Goal: Information Seeking & Learning: Learn about a topic

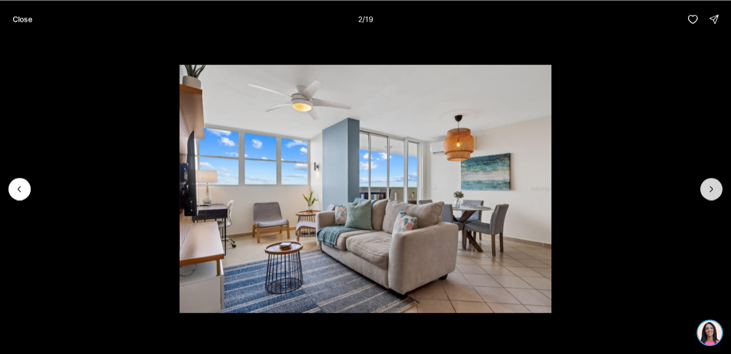
click at [706, 191] on button "Next slide" at bounding box center [711, 189] width 22 height 22
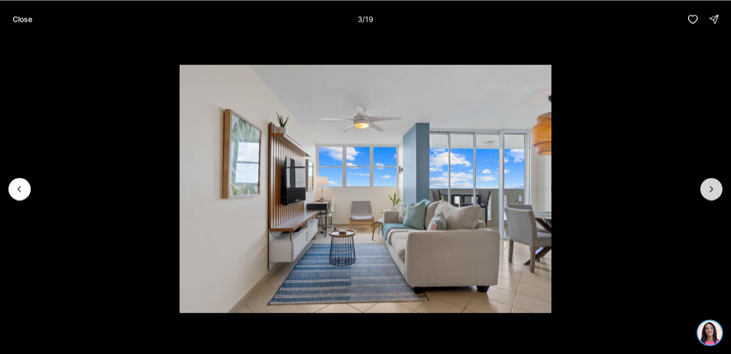
click at [706, 191] on button "Next slide" at bounding box center [711, 189] width 22 height 22
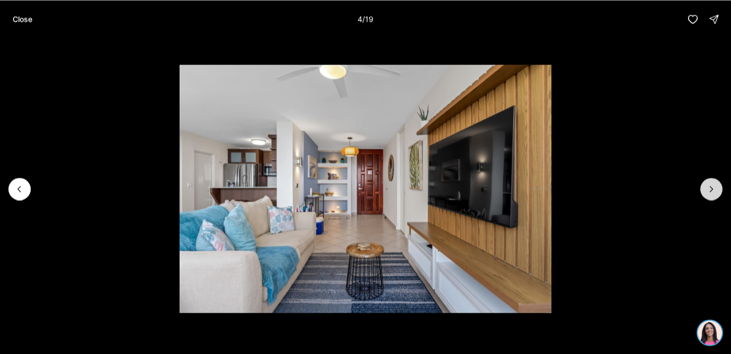
click at [706, 191] on button "Next slide" at bounding box center [711, 189] width 22 height 22
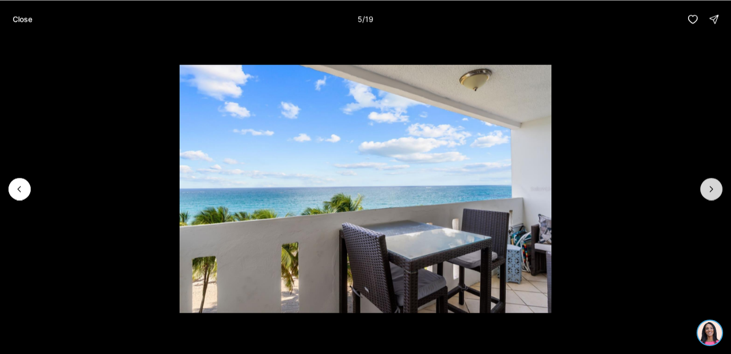
click at [706, 192] on button "Next slide" at bounding box center [711, 189] width 22 height 22
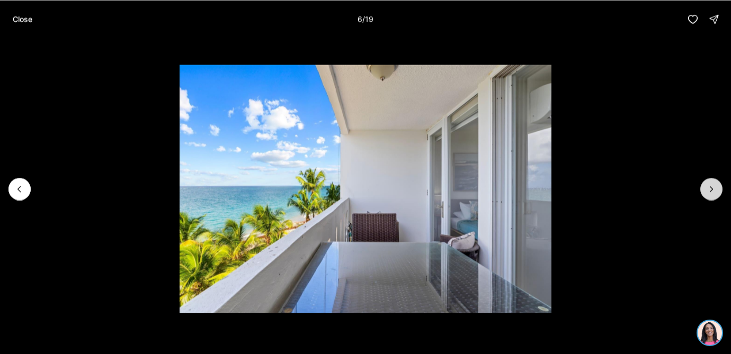
click at [706, 192] on button "Next slide" at bounding box center [711, 189] width 22 height 22
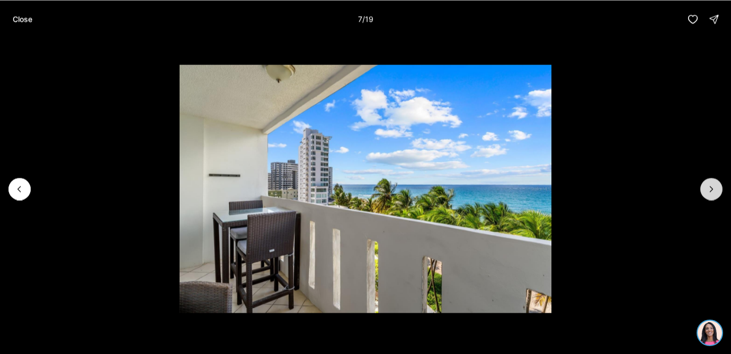
click at [706, 192] on button "Next slide" at bounding box center [711, 189] width 22 height 22
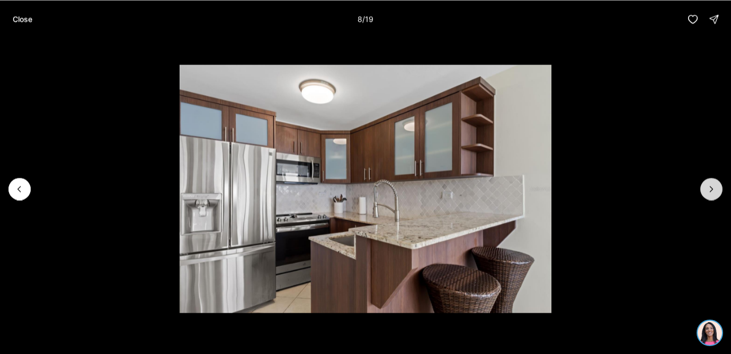
click at [706, 191] on button "Next slide" at bounding box center [711, 189] width 22 height 22
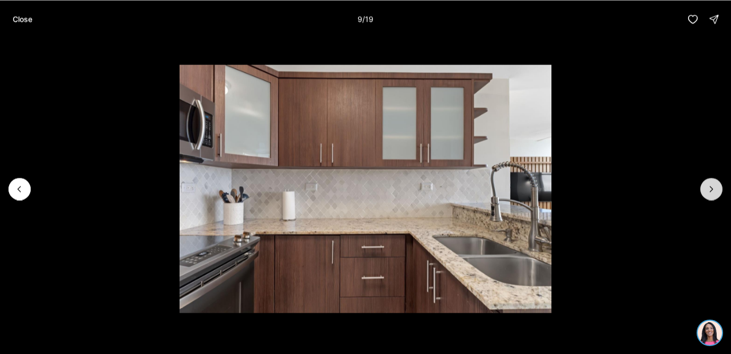
click at [706, 192] on button "Next slide" at bounding box center [711, 189] width 22 height 22
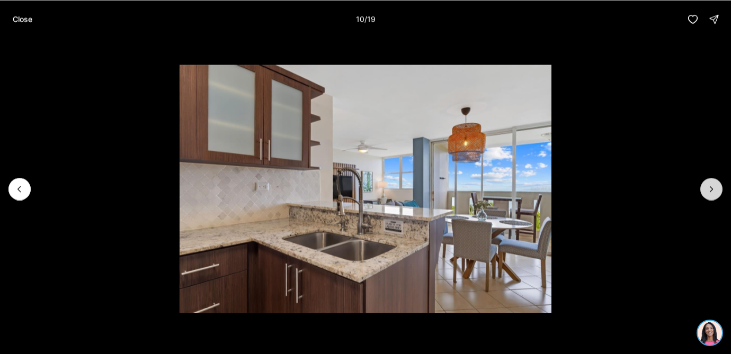
click at [706, 192] on button "Next slide" at bounding box center [711, 189] width 22 height 22
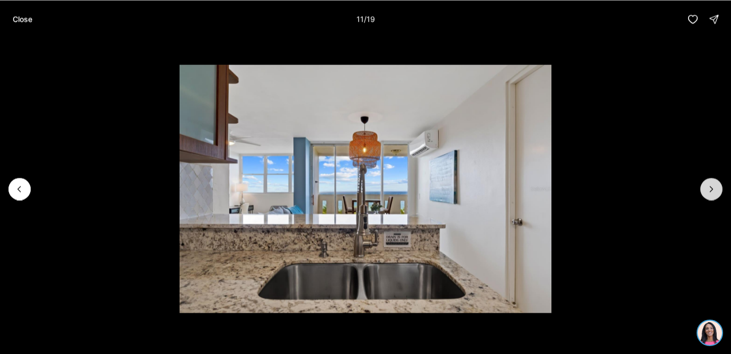
click at [706, 192] on button "Next slide" at bounding box center [711, 189] width 22 height 22
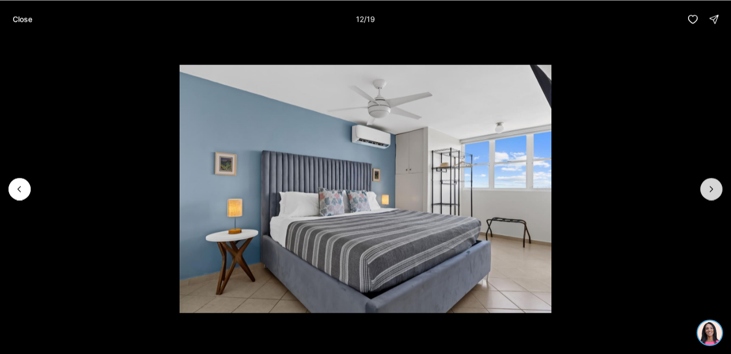
click at [706, 194] on button "Next slide" at bounding box center [711, 189] width 22 height 22
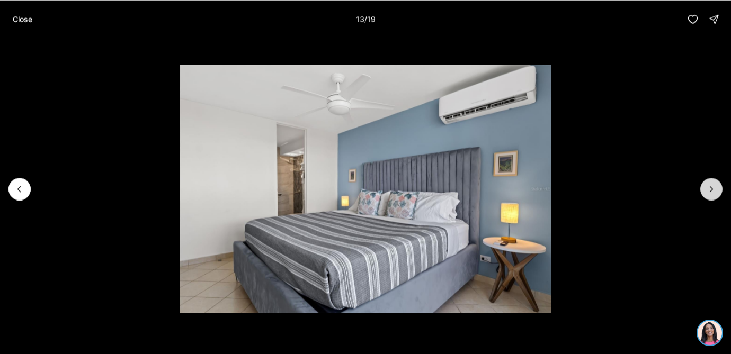
click at [706, 194] on button "Next slide" at bounding box center [711, 189] width 22 height 22
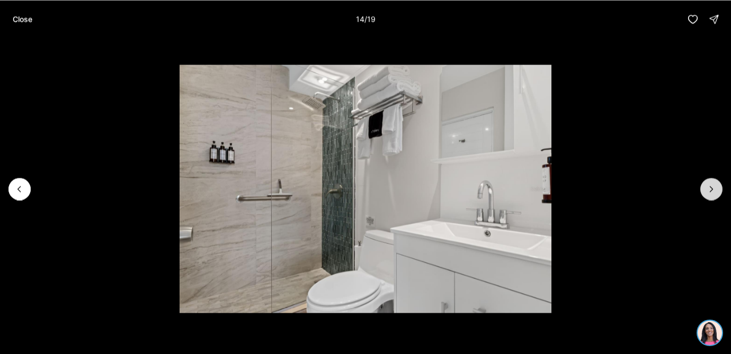
click at [706, 194] on button "Next slide" at bounding box center [711, 189] width 22 height 22
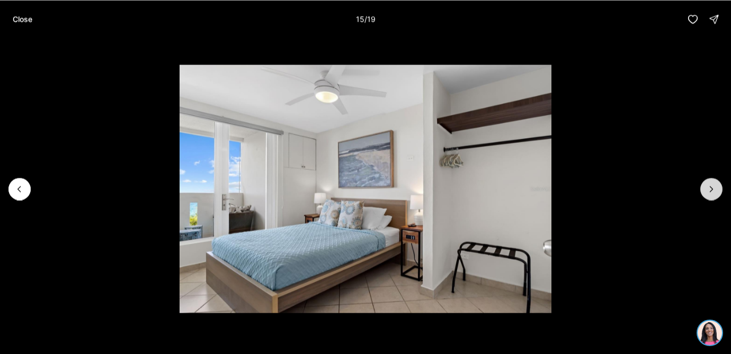
click at [706, 194] on button "Next slide" at bounding box center [711, 189] width 22 height 22
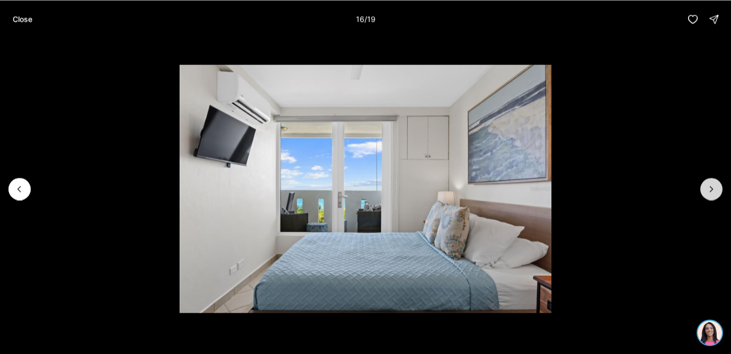
click at [706, 194] on button "Next slide" at bounding box center [711, 189] width 22 height 22
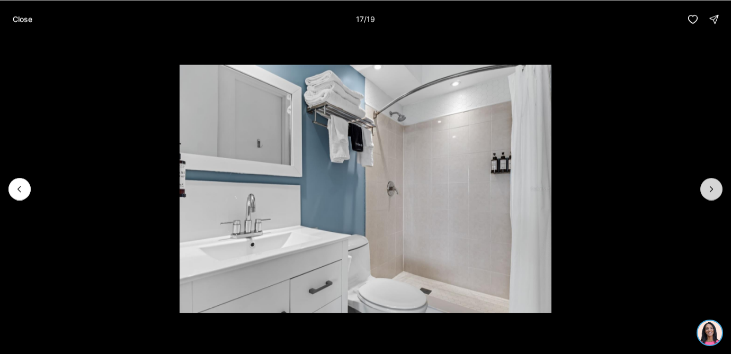
click at [706, 193] on button "Next slide" at bounding box center [711, 189] width 22 height 22
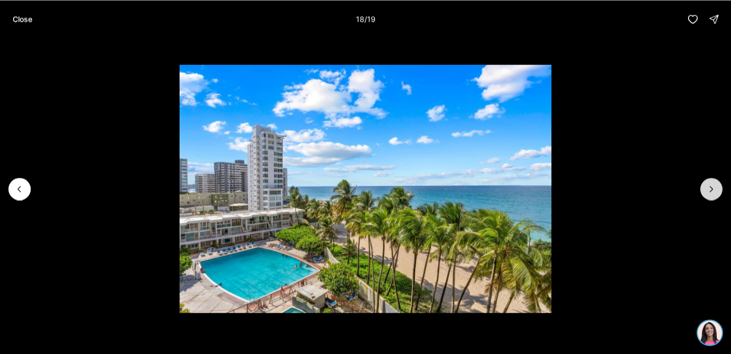
click at [706, 193] on button "Next slide" at bounding box center [711, 189] width 22 height 22
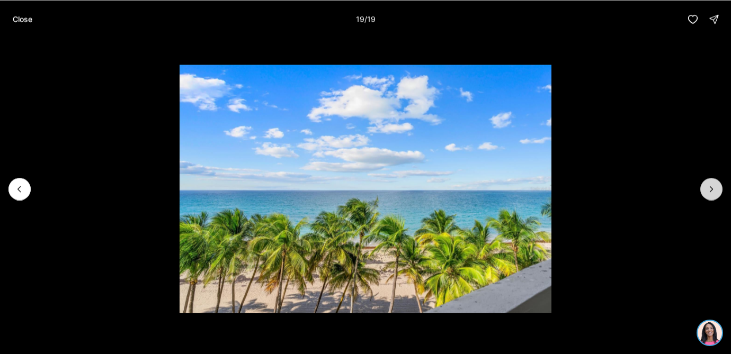
click at [706, 193] on div at bounding box center [711, 189] width 22 height 22
click at [14, 18] on p "Close" at bounding box center [23, 19] width 20 height 8
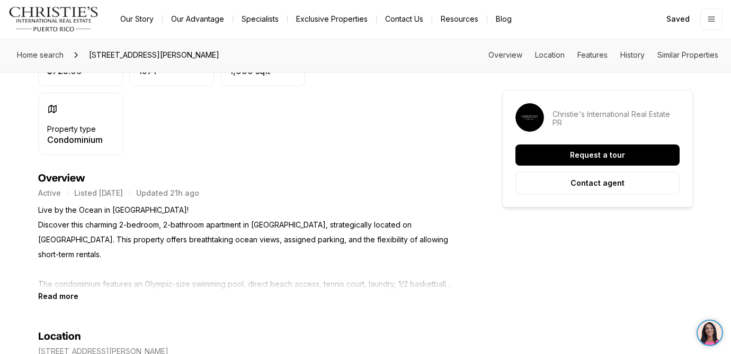
scroll to position [367, 0]
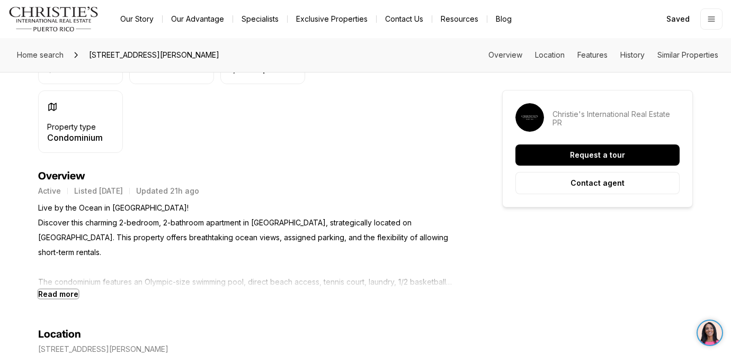
click at [63, 293] on b "Read more" at bounding box center [58, 294] width 40 height 9
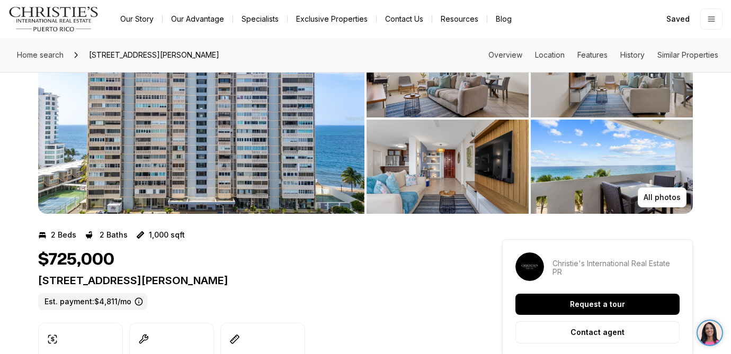
scroll to position [0, 0]
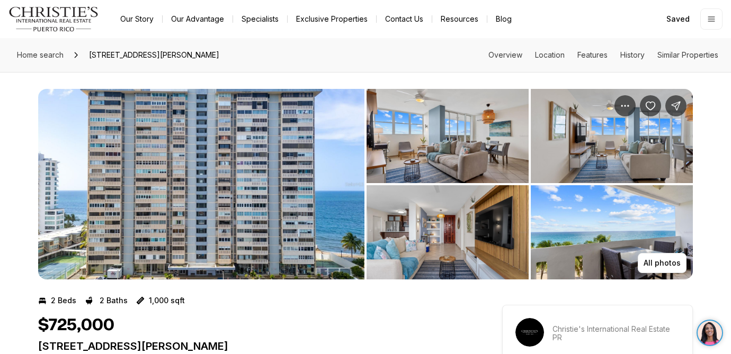
click at [451, 144] on img "View image gallery" at bounding box center [448, 136] width 162 height 94
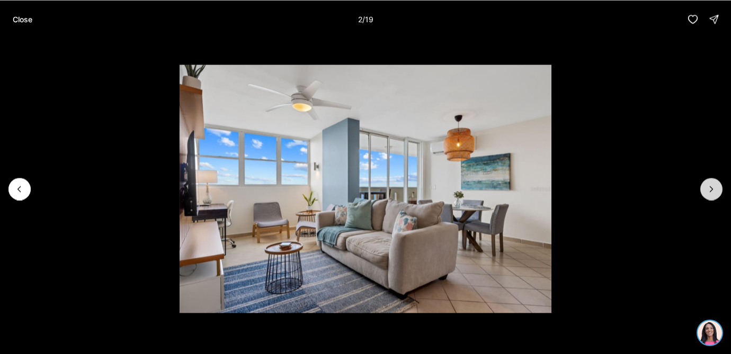
click at [712, 189] on icon "Next slide" at bounding box center [711, 188] width 3 height 5
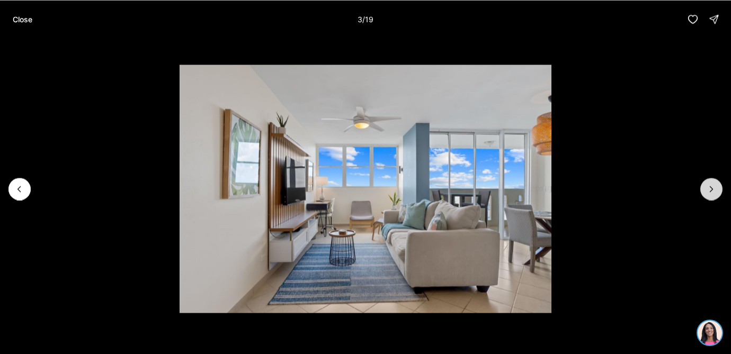
click at [712, 189] on icon "Next slide" at bounding box center [711, 188] width 3 height 5
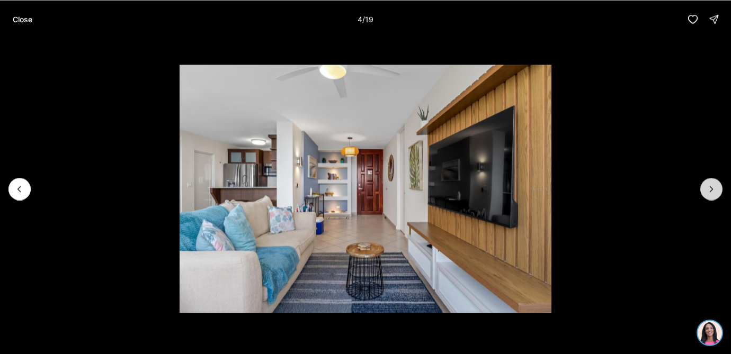
click at [712, 189] on icon "Next slide" at bounding box center [711, 188] width 3 height 5
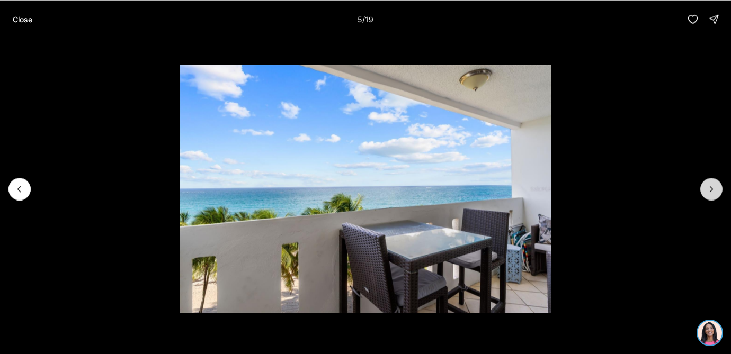
click at [712, 189] on icon "Next slide" at bounding box center [711, 188] width 3 height 5
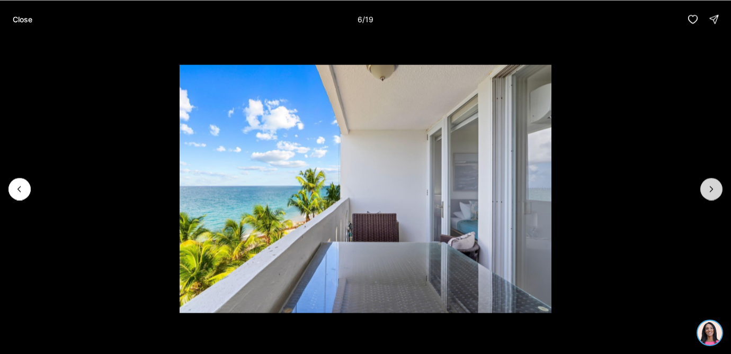
click at [712, 189] on icon "Next slide" at bounding box center [711, 188] width 3 height 5
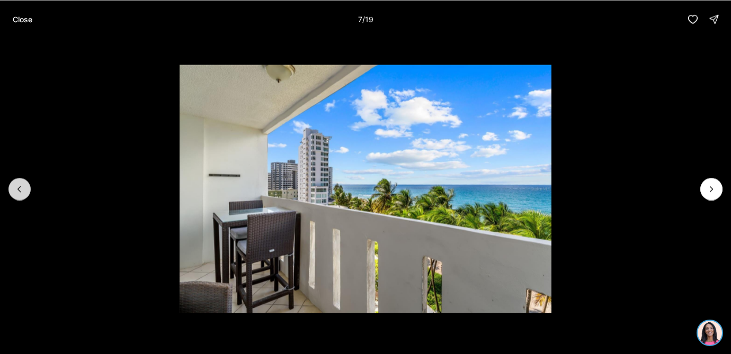
click at [16, 191] on icon "Previous slide" at bounding box center [19, 189] width 11 height 11
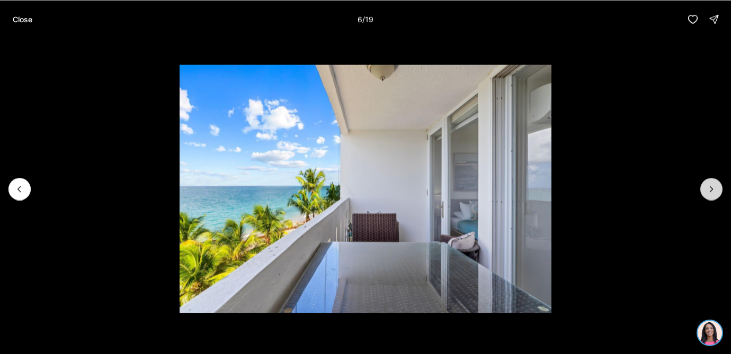
click at [708, 197] on button "Next slide" at bounding box center [711, 189] width 22 height 22
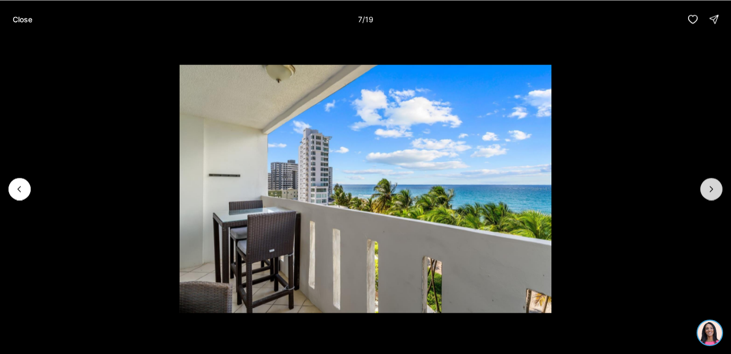
click at [708, 197] on button "Next slide" at bounding box center [711, 189] width 22 height 22
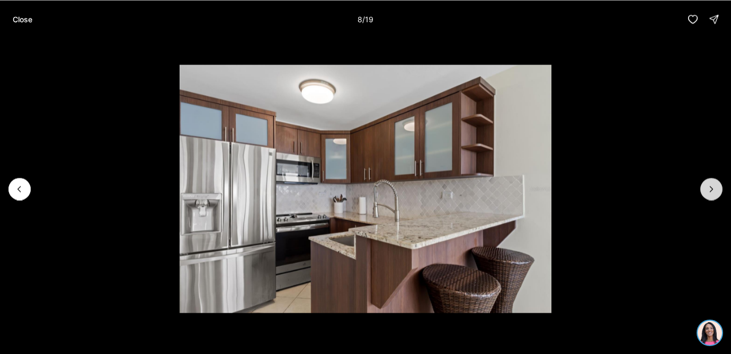
click at [708, 197] on button "Next slide" at bounding box center [711, 189] width 22 height 22
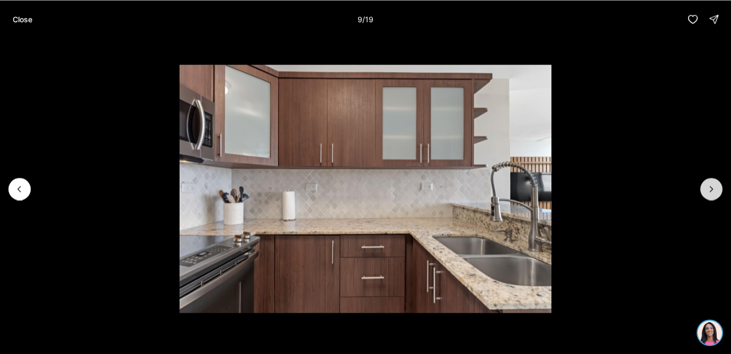
click at [708, 197] on button "Next slide" at bounding box center [711, 189] width 22 height 22
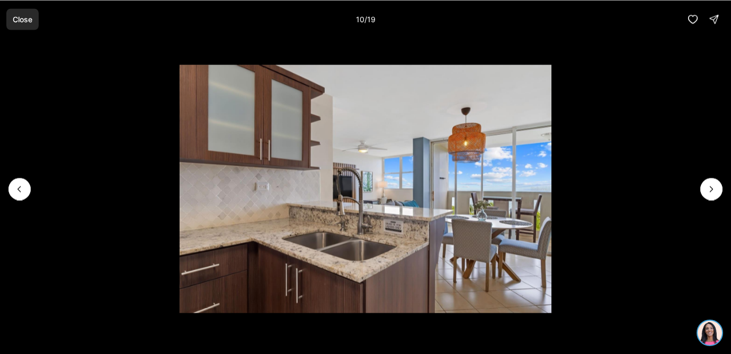
click at [23, 21] on p "Close" at bounding box center [23, 19] width 20 height 8
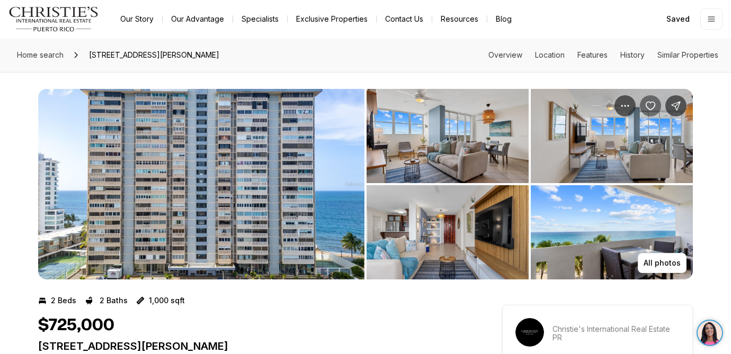
click at [648, 105] on icon "Save Property: 1479 ASHFORD AVE #607" at bounding box center [650, 106] width 11 height 11
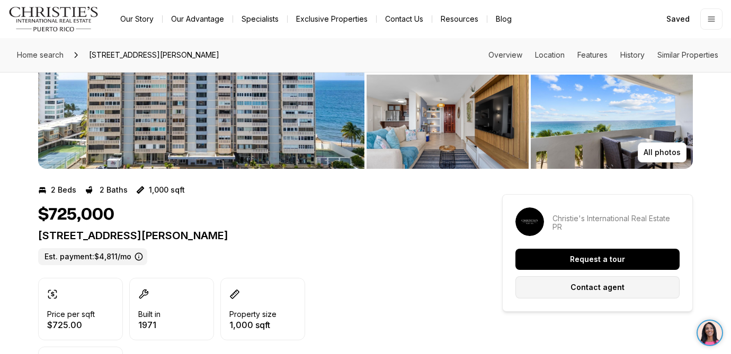
scroll to position [71, 0]
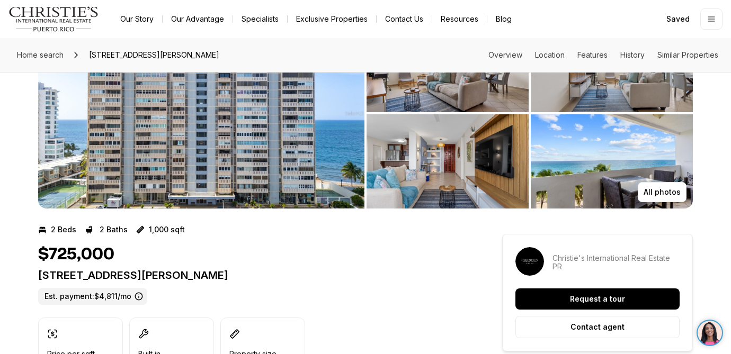
click at [247, 143] on img "View image gallery" at bounding box center [201, 113] width 326 height 191
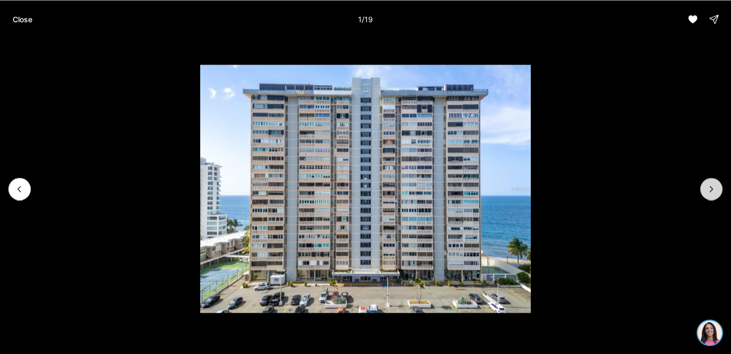
click at [706, 191] on icon "Next slide" at bounding box center [711, 189] width 11 height 11
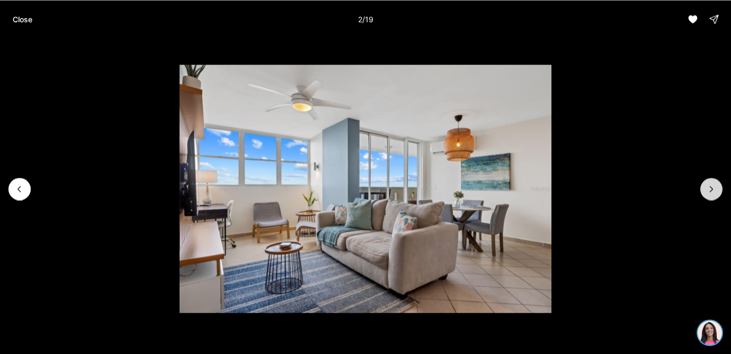
click at [706, 191] on icon "Next slide" at bounding box center [711, 189] width 11 height 11
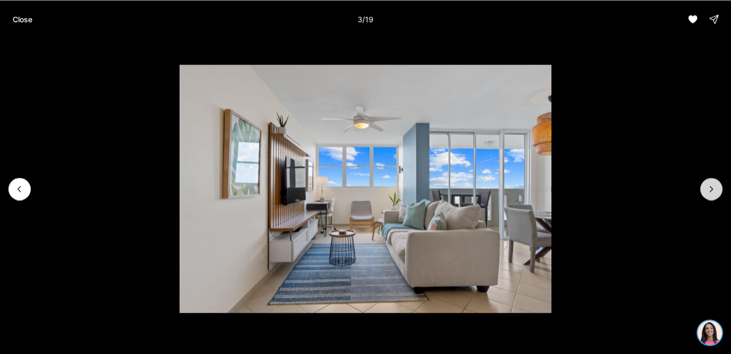
click at [706, 191] on icon "Next slide" at bounding box center [711, 189] width 11 height 11
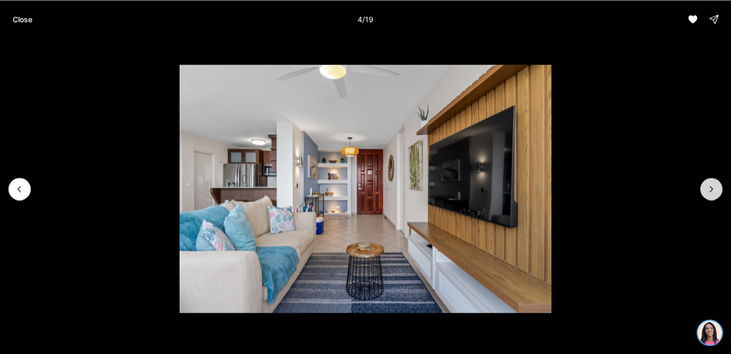
click at [706, 191] on icon "Next slide" at bounding box center [711, 189] width 11 height 11
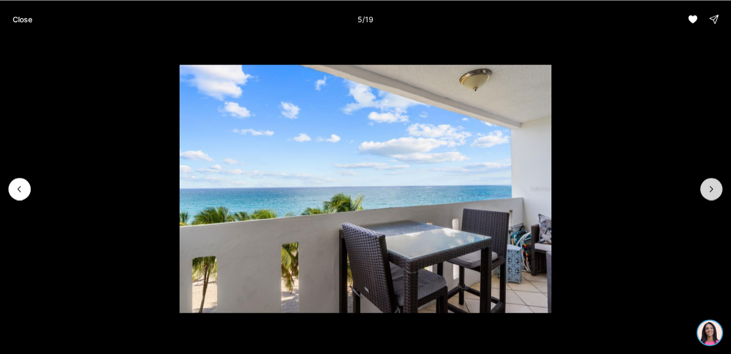
click at [706, 191] on icon "Next slide" at bounding box center [711, 189] width 11 height 11
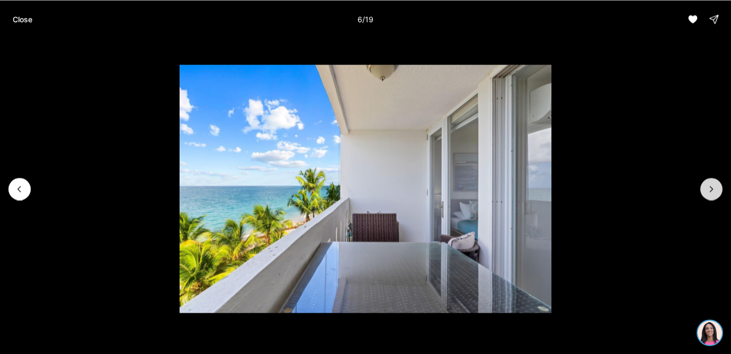
click at [706, 191] on icon "Next slide" at bounding box center [711, 189] width 11 height 11
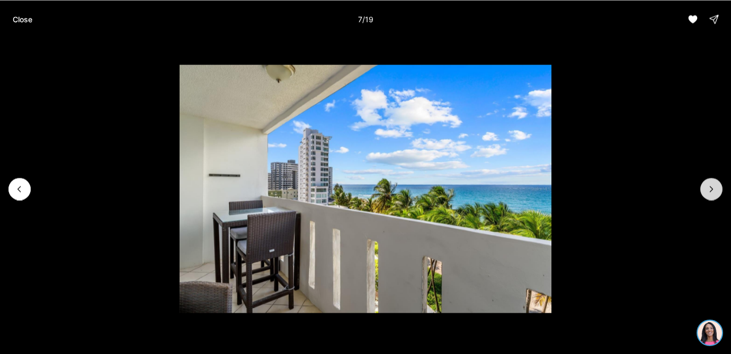
click at [706, 191] on icon "Next slide" at bounding box center [711, 189] width 11 height 11
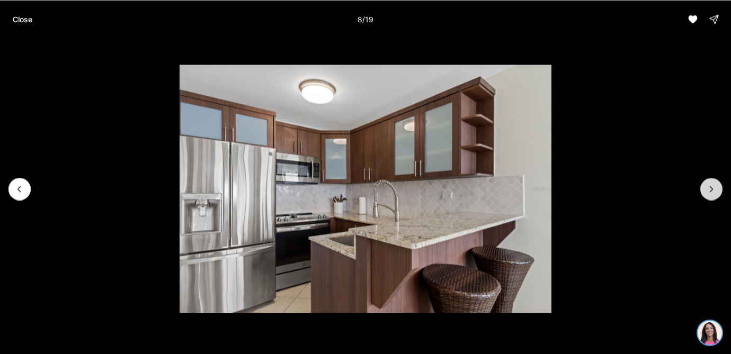
click at [706, 191] on icon "Next slide" at bounding box center [711, 189] width 11 height 11
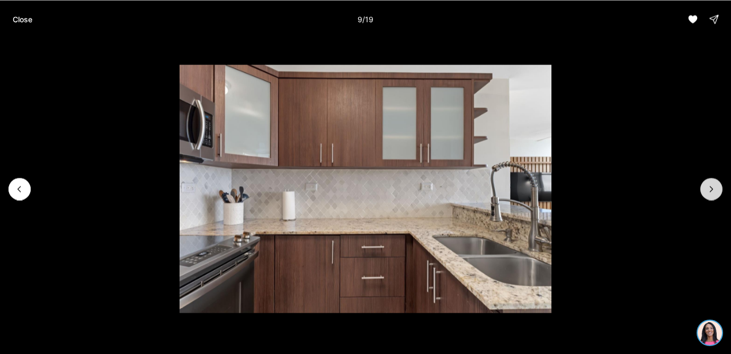
click at [706, 191] on icon "Next slide" at bounding box center [711, 189] width 11 height 11
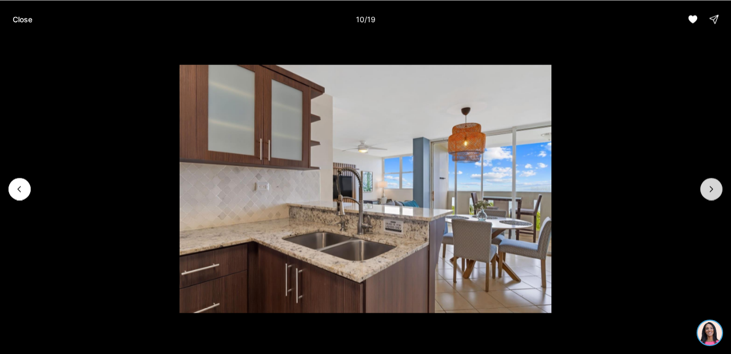
click at [706, 191] on icon "Next slide" at bounding box center [711, 189] width 11 height 11
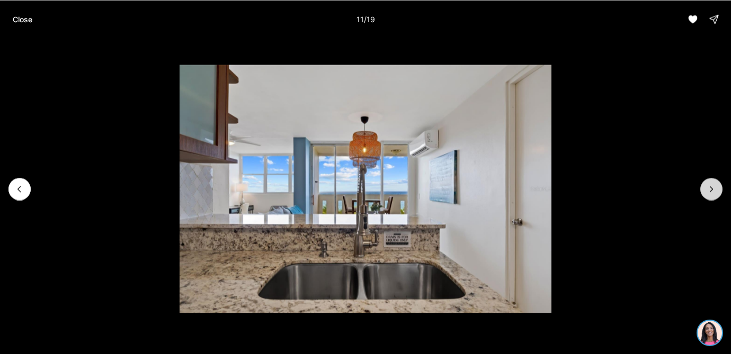
click at [706, 191] on icon "Next slide" at bounding box center [711, 189] width 11 height 11
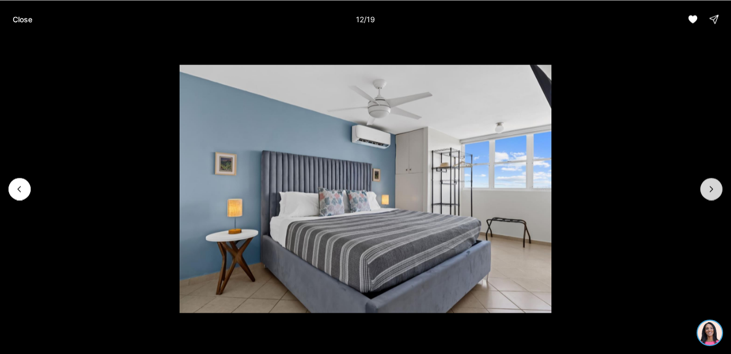
click at [706, 191] on icon "Next slide" at bounding box center [711, 189] width 11 height 11
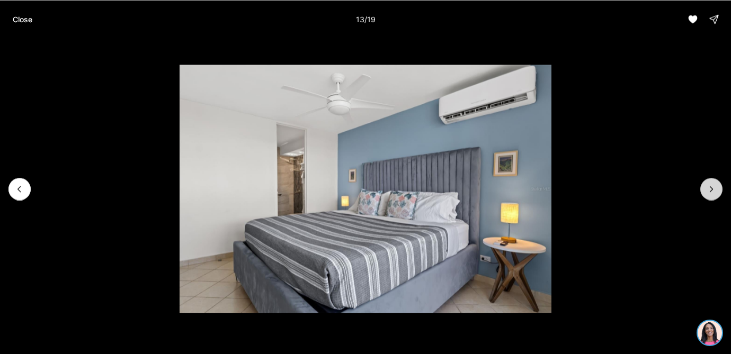
click at [706, 191] on icon "Next slide" at bounding box center [711, 189] width 11 height 11
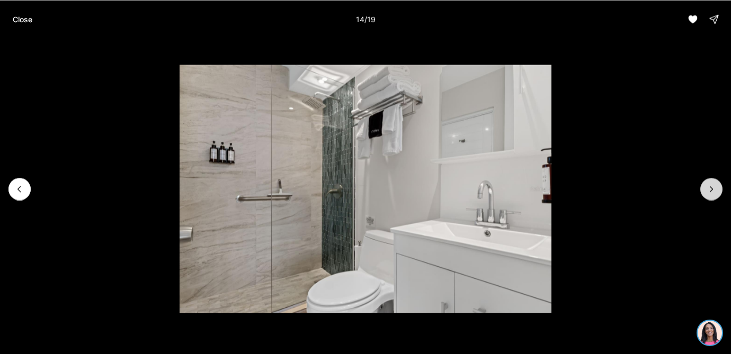
click at [706, 191] on icon "Next slide" at bounding box center [711, 189] width 11 height 11
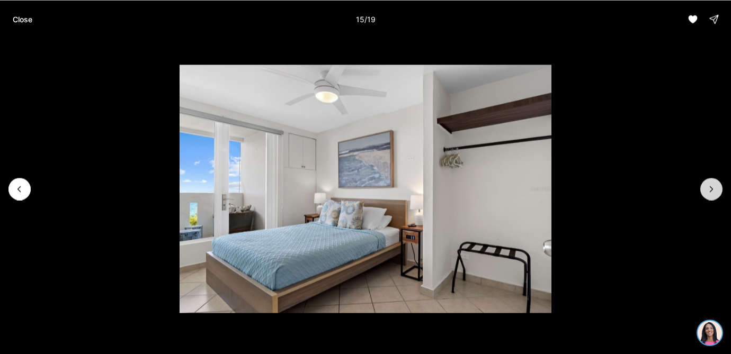
click at [706, 191] on icon "Next slide" at bounding box center [711, 189] width 11 height 11
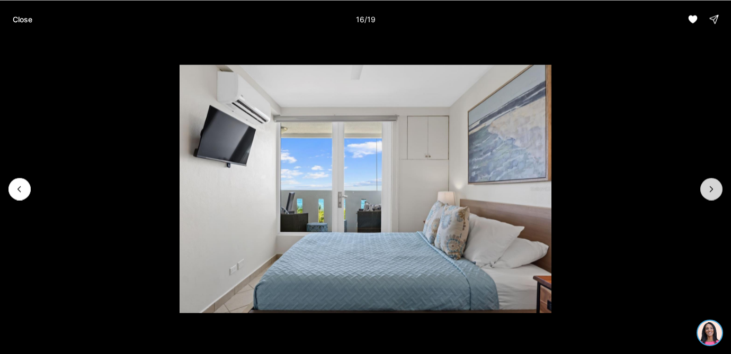
click at [706, 191] on icon "Next slide" at bounding box center [711, 189] width 11 height 11
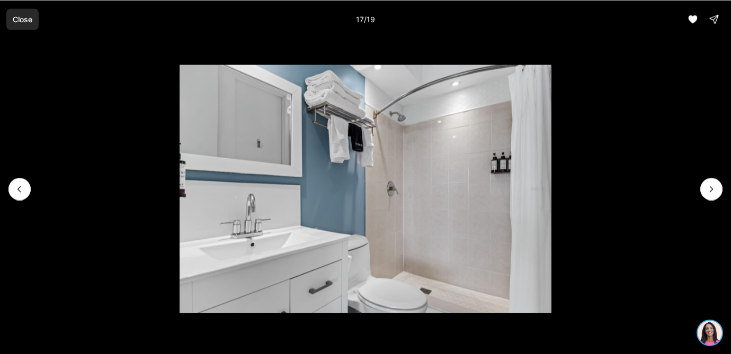
click at [22, 15] on p "Close" at bounding box center [23, 19] width 20 height 8
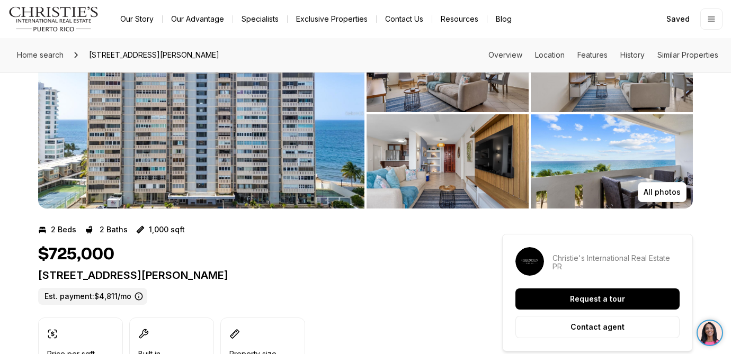
scroll to position [0, 0]
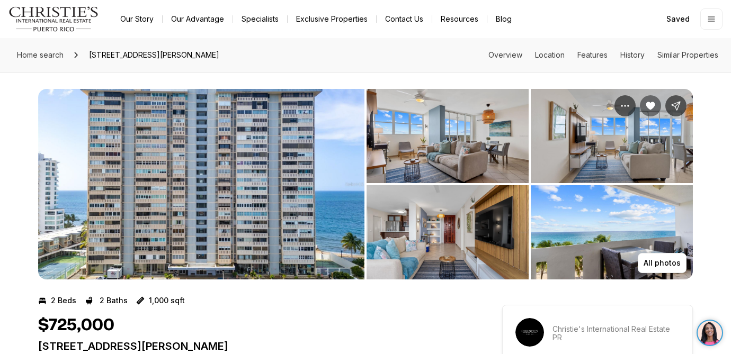
click at [453, 137] on img "View image gallery" at bounding box center [448, 136] width 162 height 94
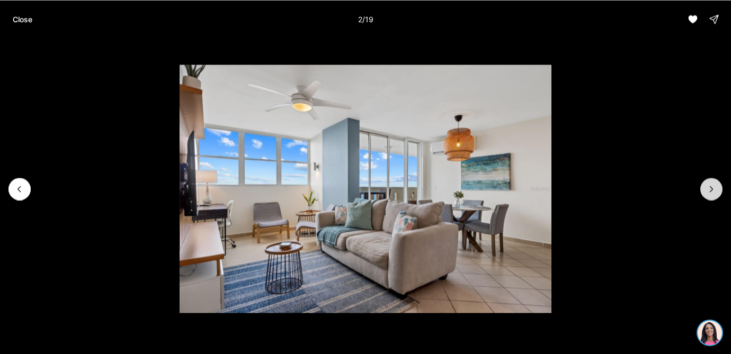
click at [714, 192] on icon "Next slide" at bounding box center [711, 189] width 11 height 11
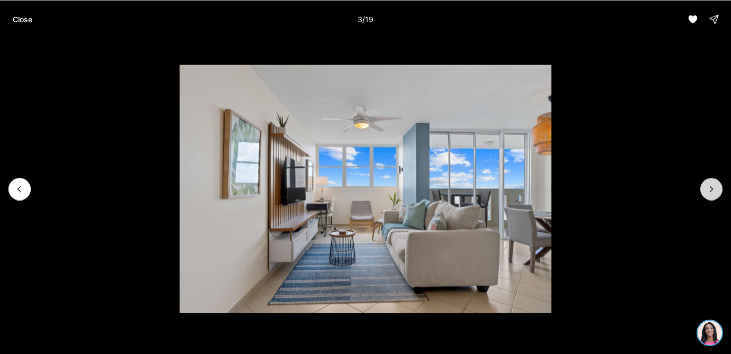
click at [714, 192] on icon "Next slide" at bounding box center [711, 189] width 11 height 11
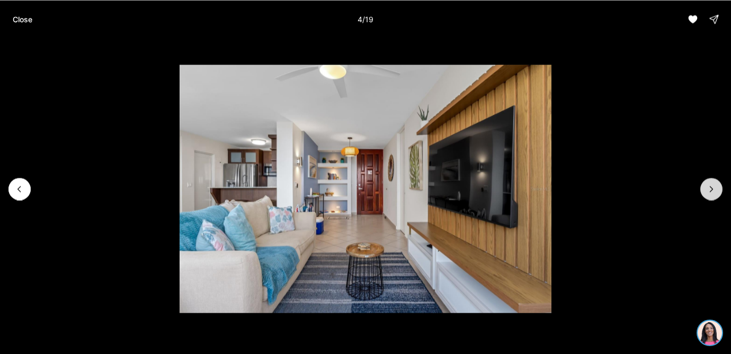
click at [714, 192] on icon "Next slide" at bounding box center [711, 189] width 11 height 11
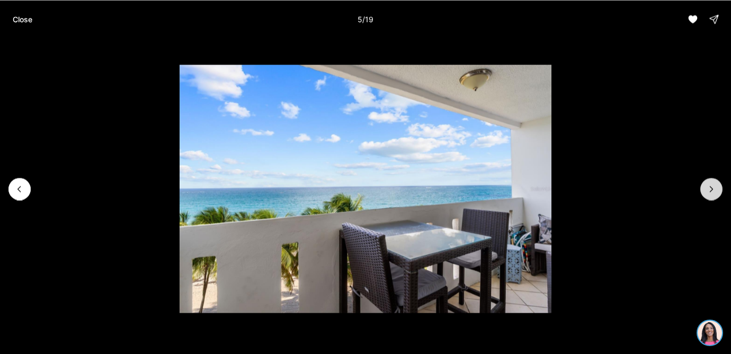
click at [714, 192] on icon "Next slide" at bounding box center [711, 189] width 11 height 11
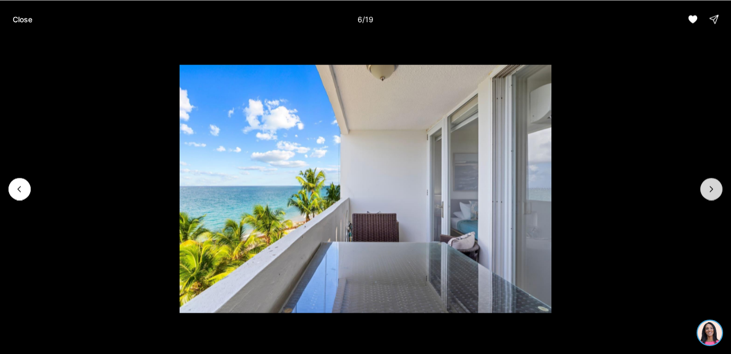
click at [714, 193] on icon "Next slide" at bounding box center [711, 189] width 11 height 11
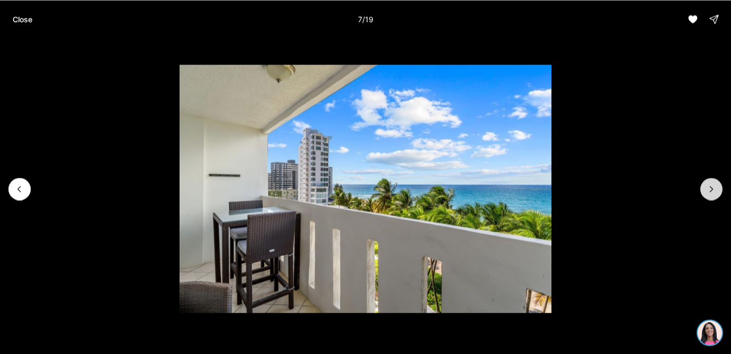
click at [714, 191] on icon "Next slide" at bounding box center [711, 189] width 11 height 11
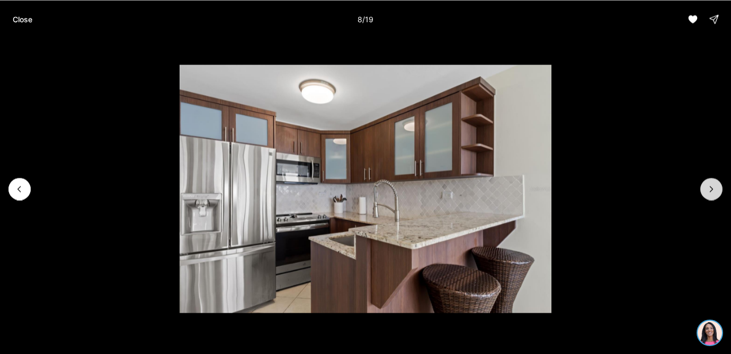
click at [714, 191] on icon "Next slide" at bounding box center [711, 189] width 11 height 11
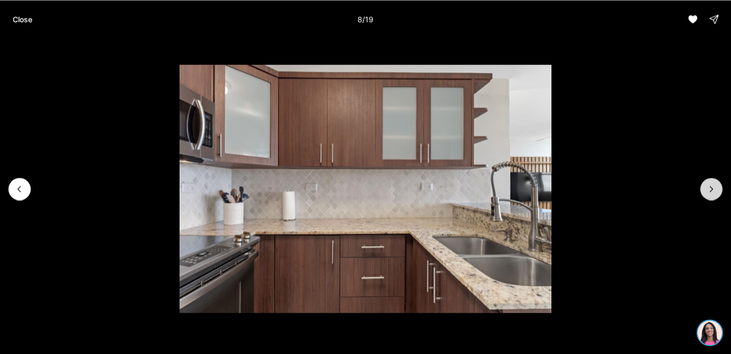
click at [714, 191] on icon "Next slide" at bounding box center [711, 189] width 11 height 11
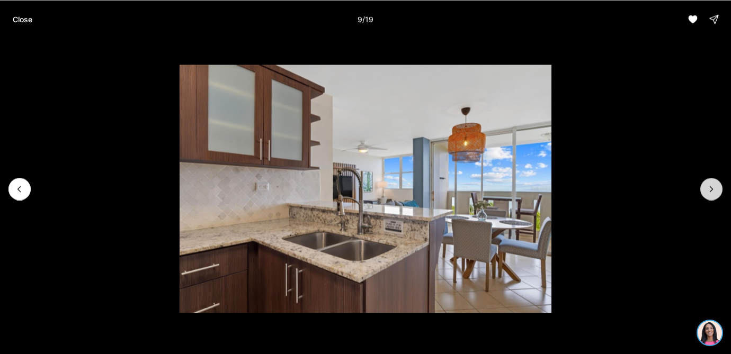
click at [714, 191] on icon "Next slide" at bounding box center [711, 189] width 11 height 11
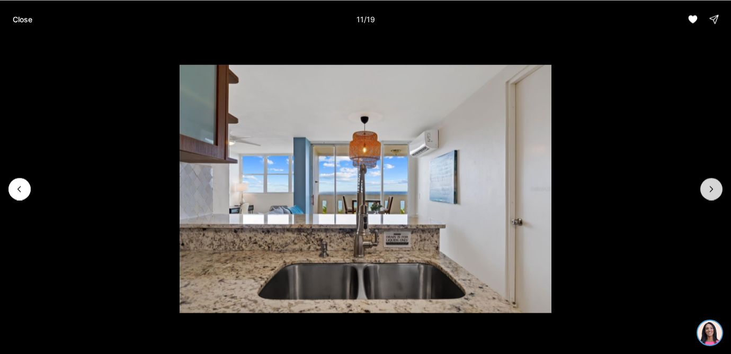
click at [714, 191] on icon "Next slide" at bounding box center [711, 189] width 11 height 11
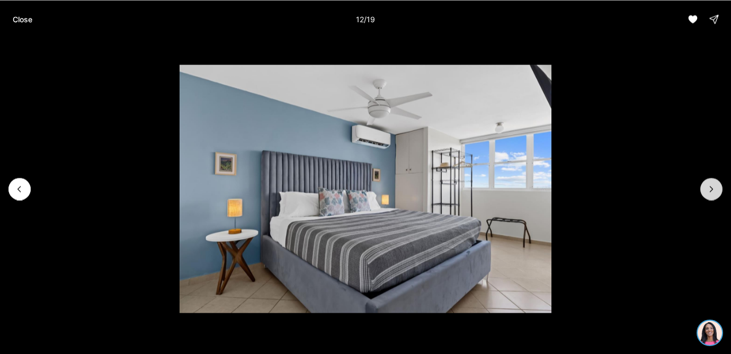
click at [714, 191] on icon "Next slide" at bounding box center [711, 189] width 11 height 11
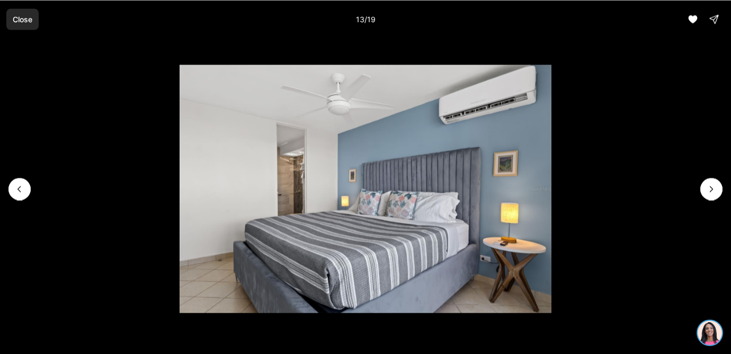
click at [13, 21] on p "Close" at bounding box center [23, 19] width 20 height 8
